Goal: Navigation & Orientation: Find specific page/section

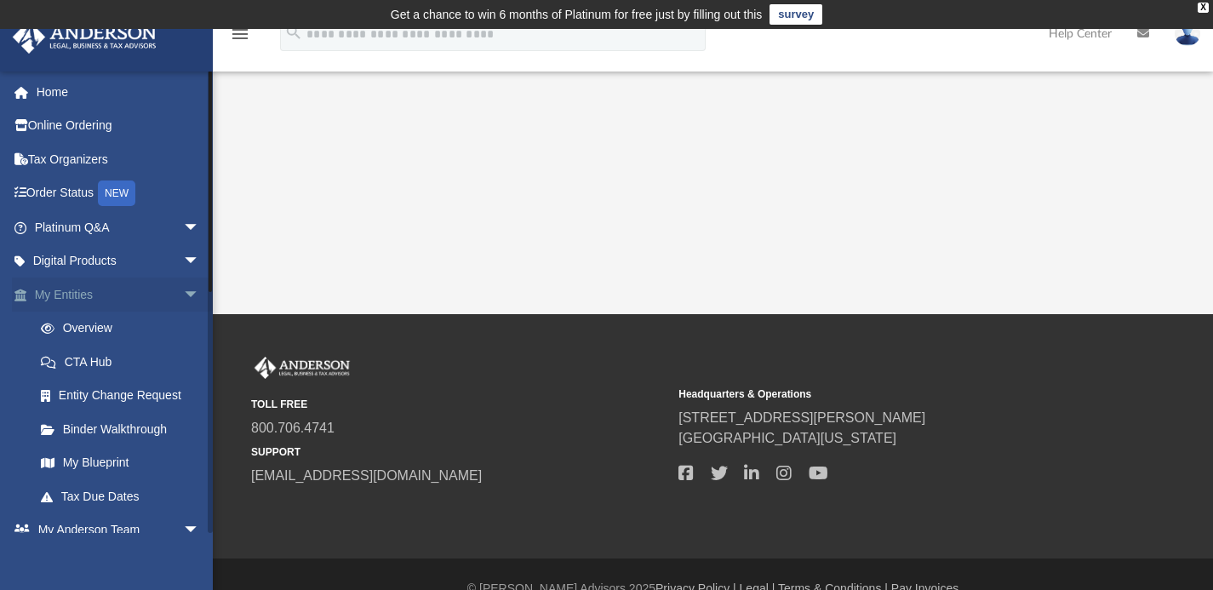
click at [105, 291] on link "My Entities arrow_drop_down" at bounding box center [119, 294] width 214 height 34
click at [69, 295] on link "My Entities arrow_drop_down" at bounding box center [119, 294] width 214 height 34
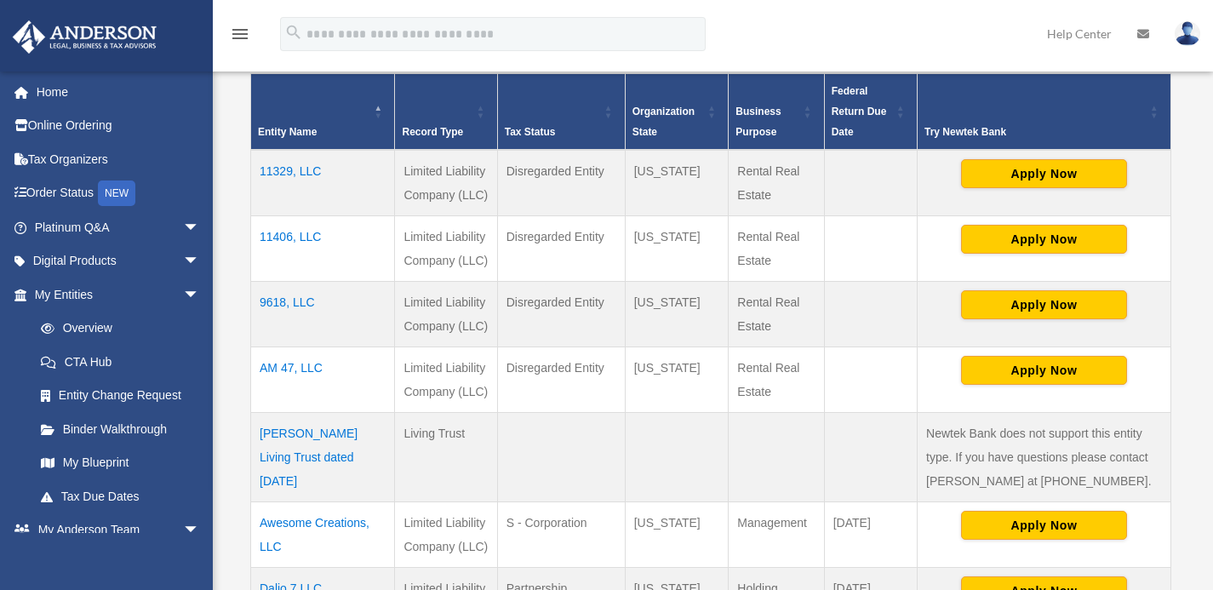
scroll to position [386, 0]
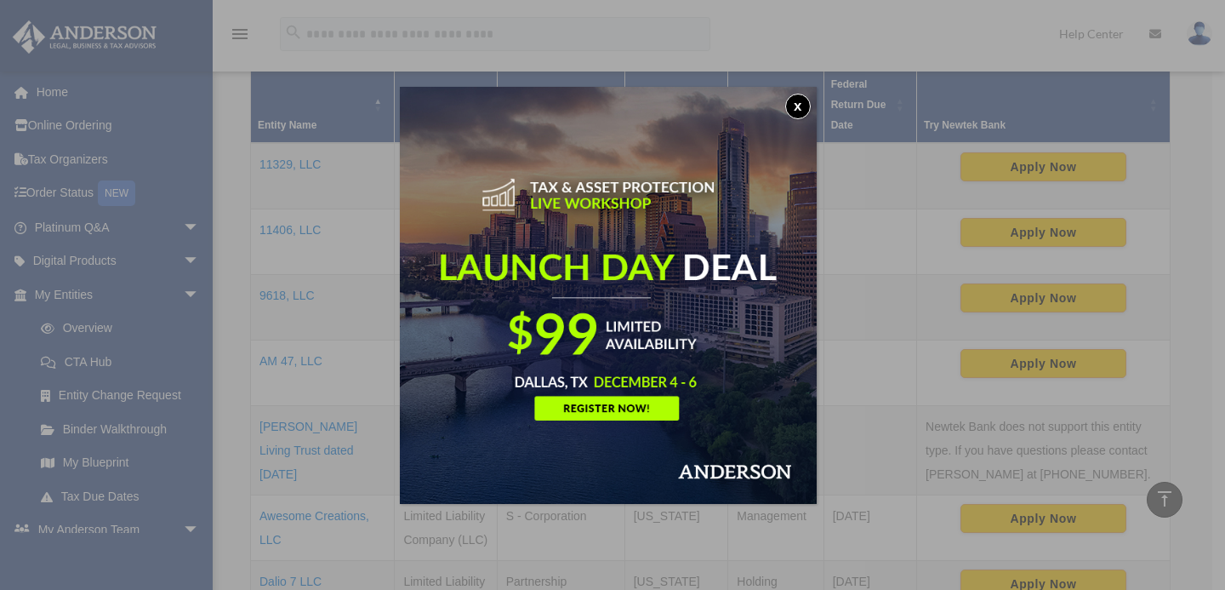
click at [803, 103] on button "x" at bounding box center [798, 107] width 26 height 26
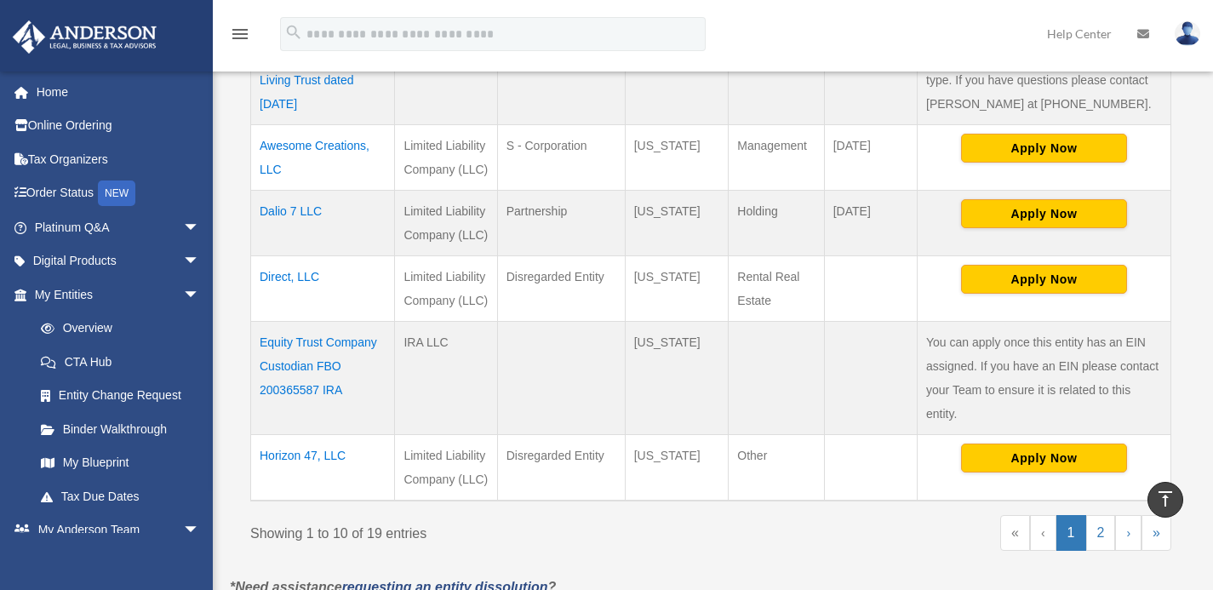
scroll to position [755, 0]
